Goal: Task Accomplishment & Management: Use online tool/utility

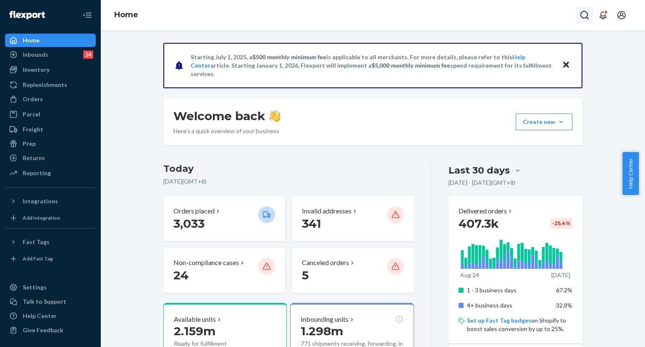
click at [583, 16] on icon "Open Search Box" at bounding box center [585, 15] width 10 height 10
click at [554, 15] on input "Search Input" at bounding box center [522, 15] width 103 height 8
type input "#255225801"
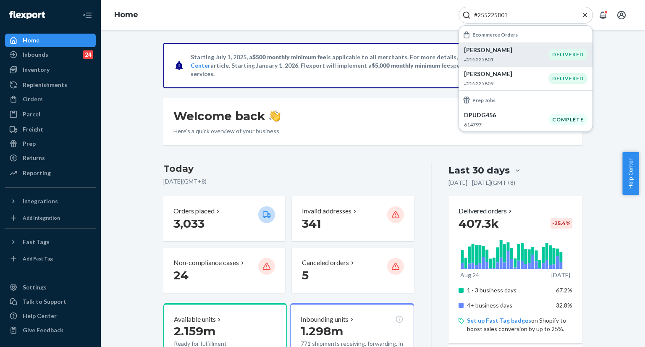
click at [499, 56] on p "#255225801" at bounding box center [506, 59] width 84 height 7
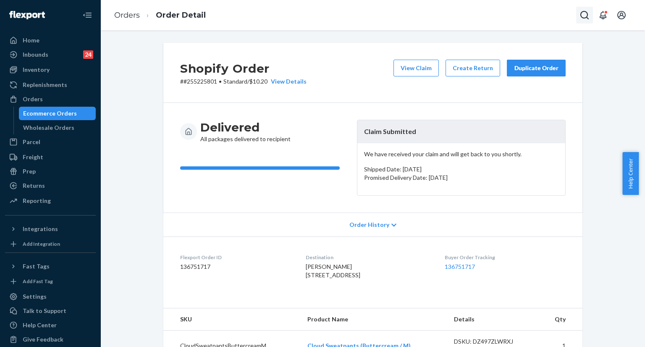
click at [582, 16] on icon "Open Search Box" at bounding box center [585, 15] width 10 height 10
click at [542, 14] on input "Search Input" at bounding box center [522, 15] width 103 height 8
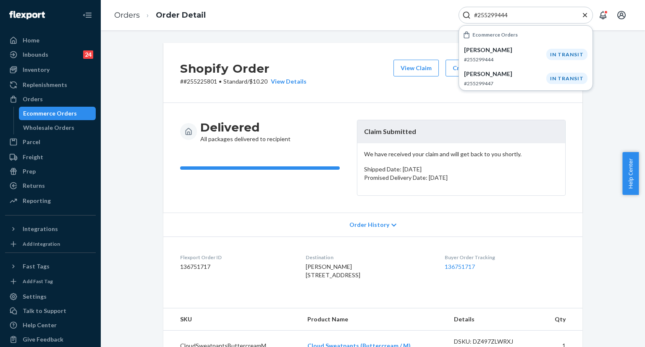
type input "#255299444"
click at [480, 52] on p "[PERSON_NAME]" at bounding box center [505, 50] width 82 height 8
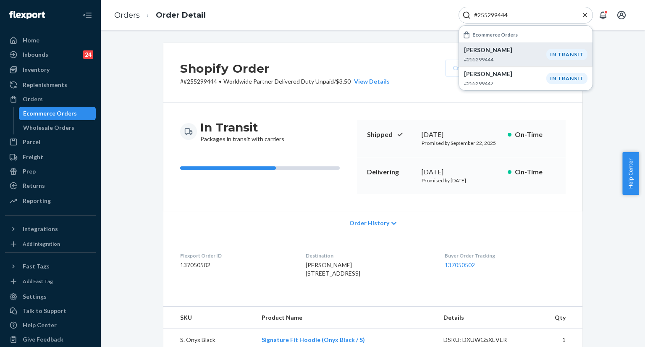
click at [585, 18] on icon "Close Search" at bounding box center [585, 15] width 8 height 8
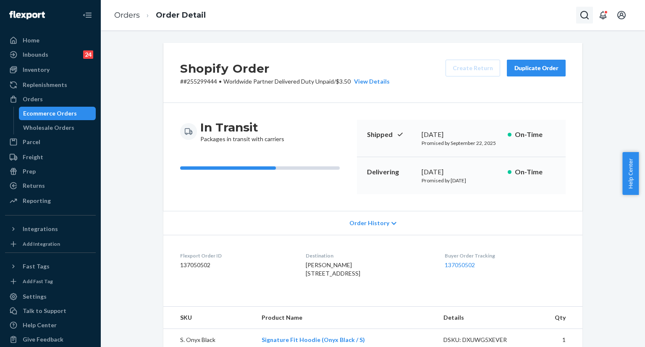
click at [586, 20] on icon "Open Search Box" at bounding box center [585, 15] width 10 height 10
click at [503, 13] on input "Search Input" at bounding box center [522, 15] width 103 height 8
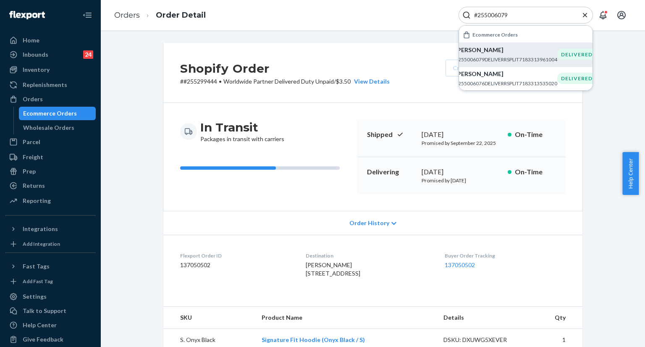
type input "#255006079"
click at [487, 50] on p "[PERSON_NAME]" at bounding box center [506, 50] width 102 height 8
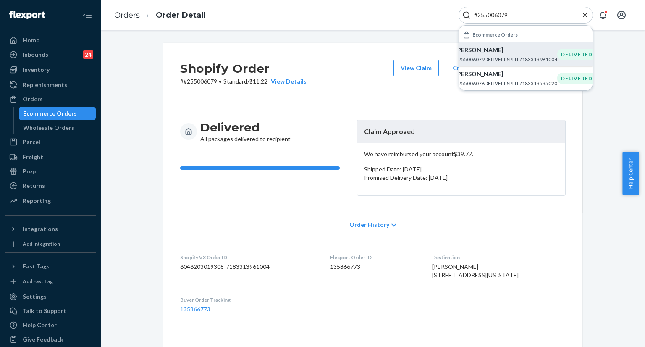
click at [580, 12] on div "#255006079" at bounding box center [526, 15] width 134 height 17
click at [584, 14] on icon "Close Search" at bounding box center [585, 15] width 4 height 4
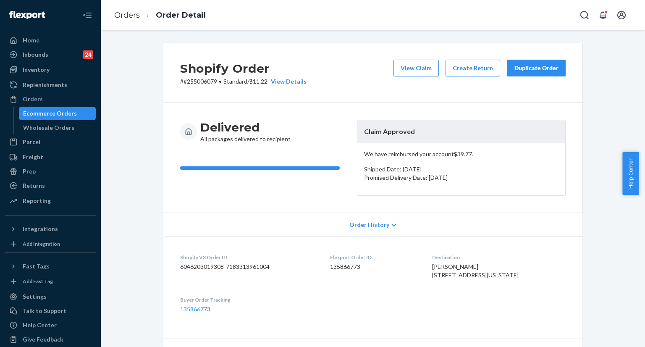
click at [527, 64] on div "Duplicate Order" at bounding box center [536, 68] width 45 height 8
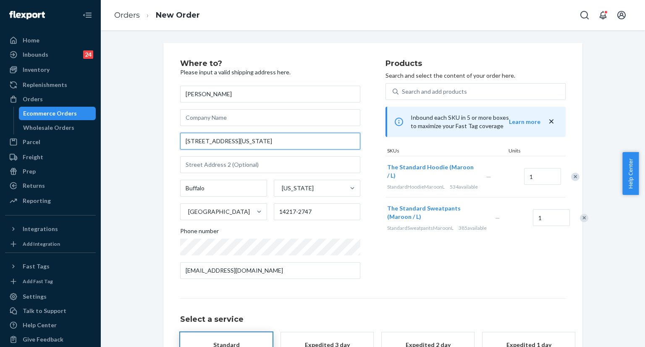
click at [251, 141] on input "[STREET_ADDRESS][US_STATE]" at bounding box center [270, 141] width 180 height 17
click at [252, 141] on input "[STREET_ADDRESS][US_STATE]" at bounding box center [270, 141] width 180 height 17
click at [252, 140] on input "[STREET_ADDRESS][US_STATE]" at bounding box center [270, 141] width 180 height 17
paste input "rd. Apt [STREET_ADDRESS]"
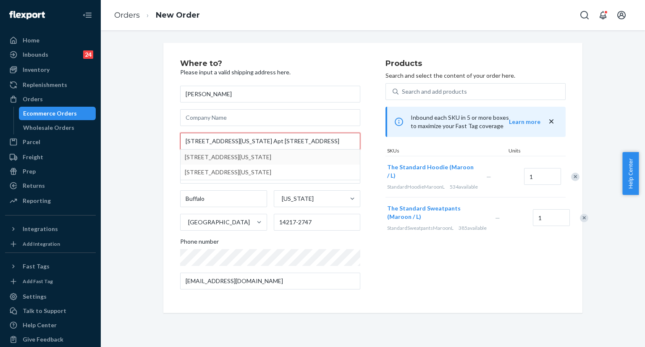
type input "[STREET_ADDRESS][US_STATE] Apt [STREET_ADDRESS]"
type input "203"
type input "14217"
type input "[STREET_ADDRESS][US_STATE]"
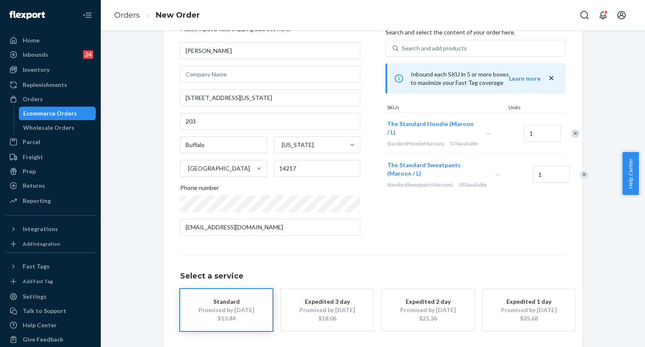
scroll to position [77, 0]
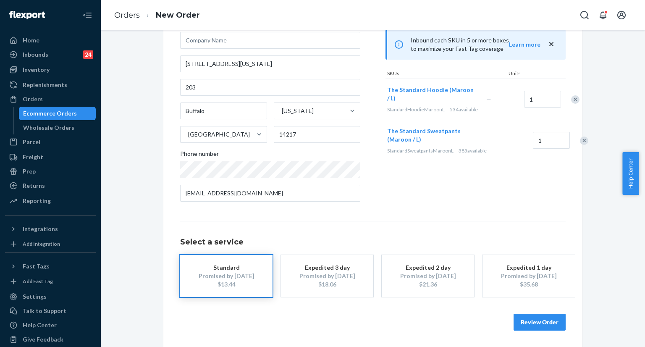
click at [527, 317] on button "Review Order" at bounding box center [540, 322] width 52 height 17
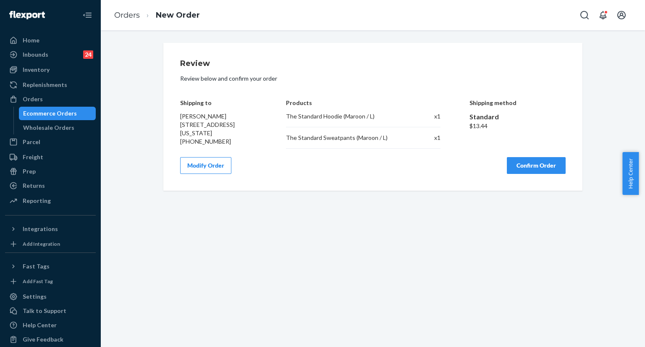
click at [516, 169] on button "Confirm Order" at bounding box center [536, 165] width 59 height 17
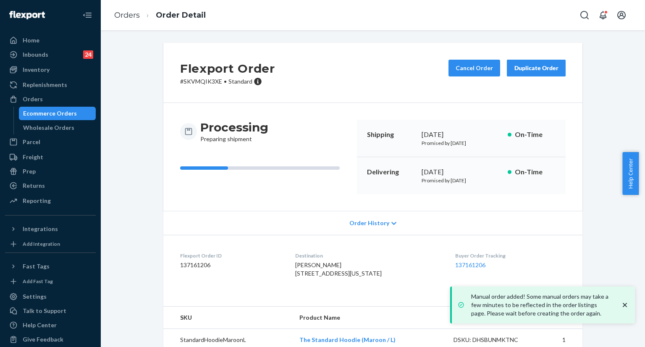
copy div "[DATE]"
drag, startPoint x: 417, startPoint y: 131, endPoint x: 477, endPoint y: 132, distance: 60.9
click at [477, 132] on div "Shipping [DATE] Promised by [DATE] On-Time" at bounding box center [461, 138] width 209 height 37
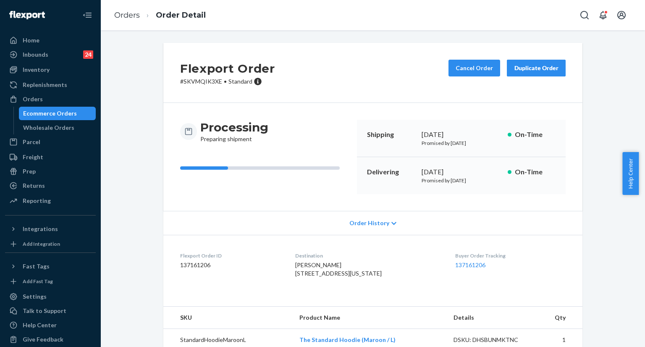
drag, startPoint x: 417, startPoint y: 171, endPoint x: 467, endPoint y: 170, distance: 50.0
click at [467, 170] on div "Delivering [DATE] Promised by [DATE] On-Time" at bounding box center [461, 175] width 209 height 37
copy div "[DATE]"
copy link "137161206"
drag, startPoint x: 442, startPoint y: 264, endPoint x: 558, endPoint y: 241, distance: 117.9
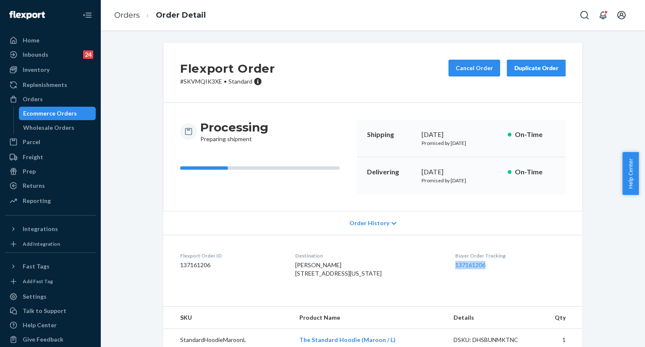
click at [489, 265] on dl "Flexport Order ID 137161206 Destination [PERSON_NAME] [STREET_ADDRESS][US_STATE…" at bounding box center [372, 266] width 419 height 63
click at [457, 23] on div "Orders Order Detail" at bounding box center [373, 15] width 544 height 30
click at [581, 15] on icon "Open Search Box" at bounding box center [584, 15] width 8 height 8
click at [509, 17] on input "Search Input" at bounding box center [522, 15] width 103 height 8
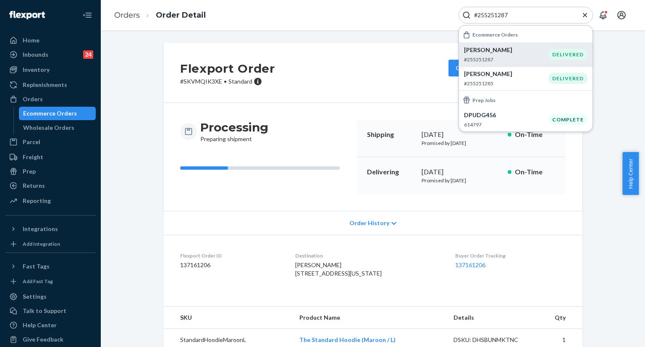
type input "#255251287"
click at [485, 56] on p "#255251287" at bounding box center [506, 59] width 84 height 7
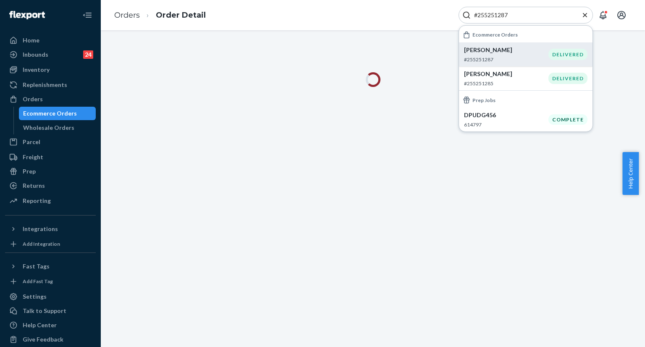
click at [583, 15] on icon "Close Search" at bounding box center [585, 15] width 8 height 8
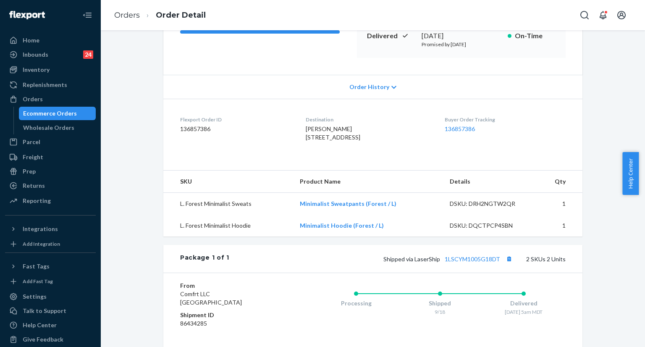
scroll to position [127, 0]
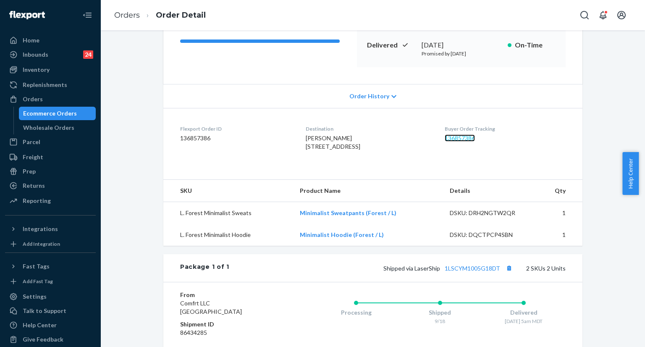
click at [460, 134] on link "136857386" at bounding box center [460, 137] width 30 height 7
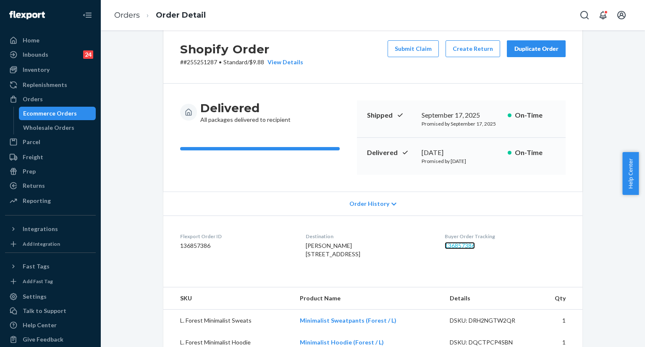
scroll to position [0, 0]
